Goal: Task Accomplishment & Management: Manage account settings

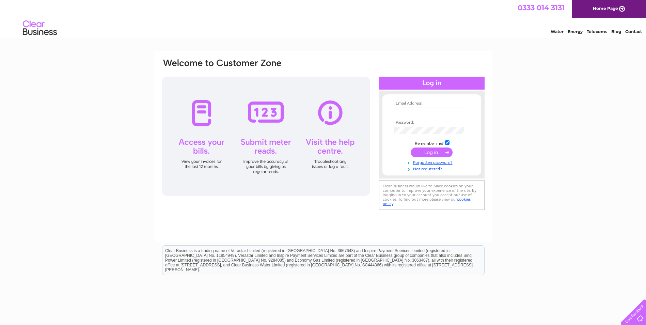
type input "[EMAIL_ADDRESS][DOMAIN_NAME]"
click at [430, 151] on input "submit" at bounding box center [432, 153] width 42 height 10
click at [321, 200] on div "Email Address: wmalik01@gmail.com Password:" at bounding box center [323, 138] width 324 height 160
click at [423, 155] on input "submit" at bounding box center [432, 153] width 42 height 10
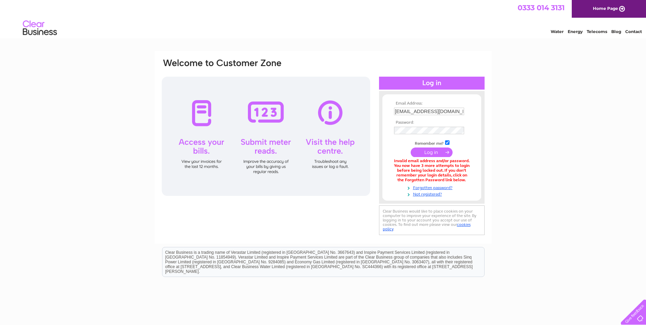
click at [277, 207] on div "Email Address: [EMAIL_ADDRESS][DOMAIN_NAME] Password:" at bounding box center [323, 147] width 324 height 179
click at [357, 129] on div "Email Address: wmalik01@gmail.com Password:" at bounding box center [323, 148] width 324 height 180
click at [396, 144] on td "Remember me?" at bounding box center [432, 142] width 79 height 7
click at [431, 153] on input "submit" at bounding box center [432, 153] width 42 height 10
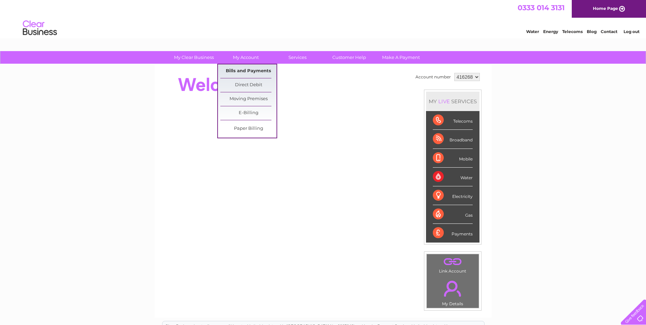
click at [242, 71] on link "Bills and Payments" at bounding box center [248, 71] width 56 height 14
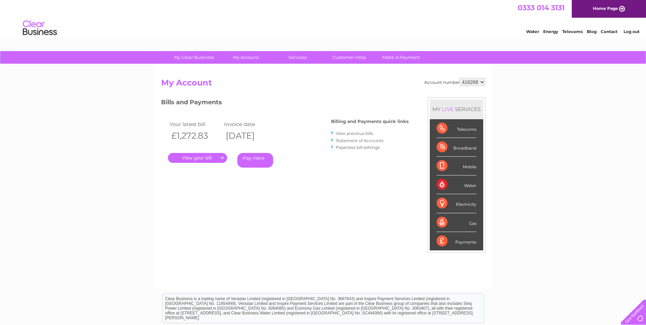
click at [352, 133] on link "View previous bills" at bounding box center [354, 133] width 37 height 5
click at [352, 139] on link "Statement of Accounts" at bounding box center [360, 140] width 48 height 5
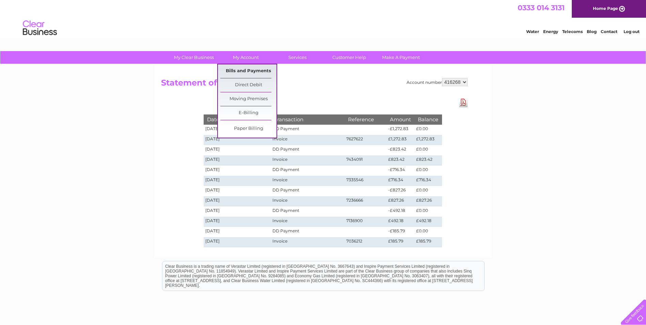
click at [255, 74] on link "Bills and Payments" at bounding box center [248, 71] width 56 height 14
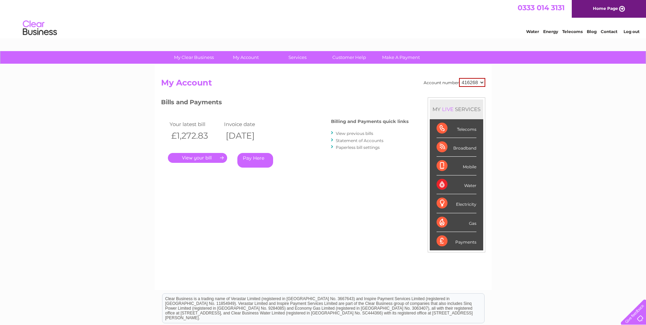
click at [356, 132] on link "View previous bills" at bounding box center [354, 133] width 37 height 5
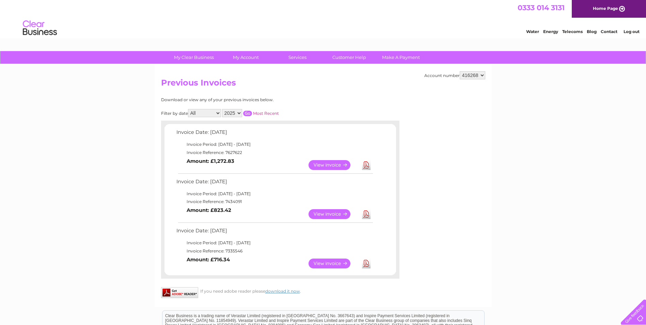
click at [333, 166] on link "View" at bounding box center [334, 165] width 50 height 10
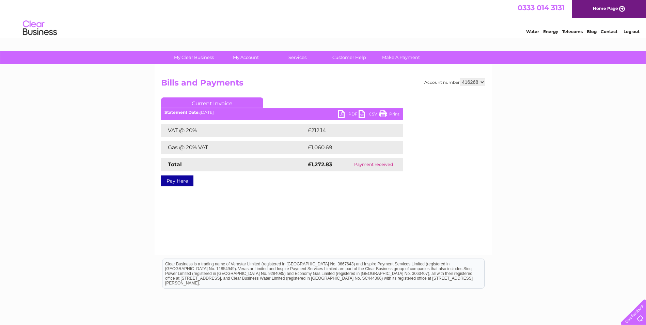
click at [349, 113] on link "PDF" at bounding box center [348, 115] width 20 height 10
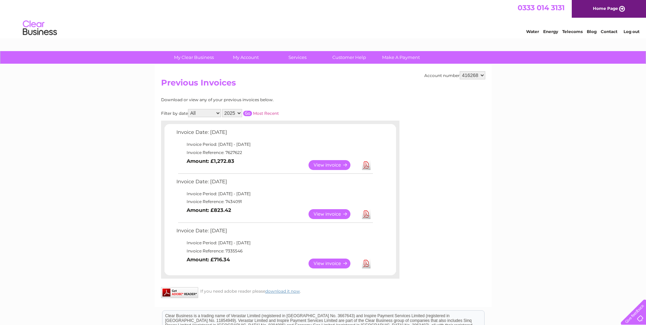
click at [367, 215] on link "Download" at bounding box center [366, 214] width 9 height 10
click at [368, 265] on link "Download" at bounding box center [366, 264] width 9 height 10
